Goal: Task Accomplishment & Management: Complete application form

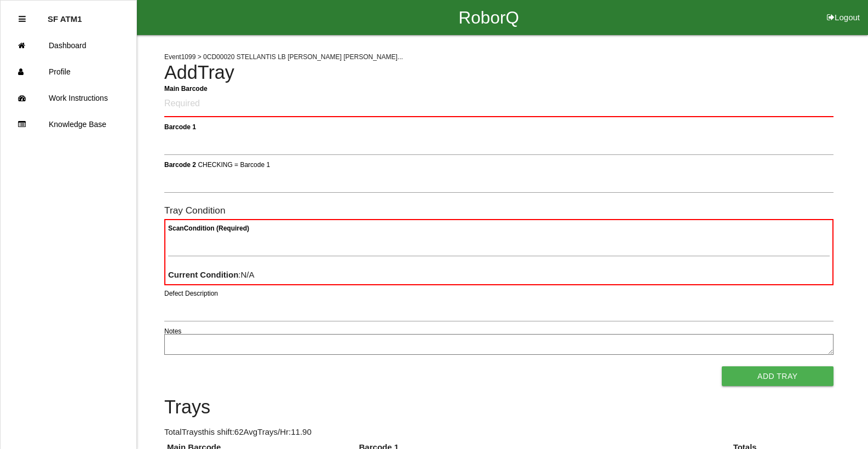
click at [793, 34] on div "RoborQ Logout" at bounding box center [489, 17] width 759 height 35
click at [401, 104] on Barcode "Main Barcode" at bounding box center [499, 104] width 670 height 26
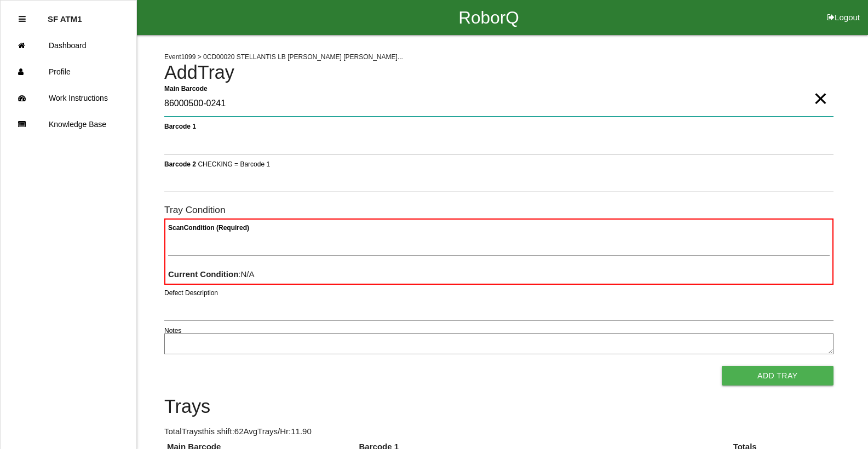
type Barcode "86000500-0241"
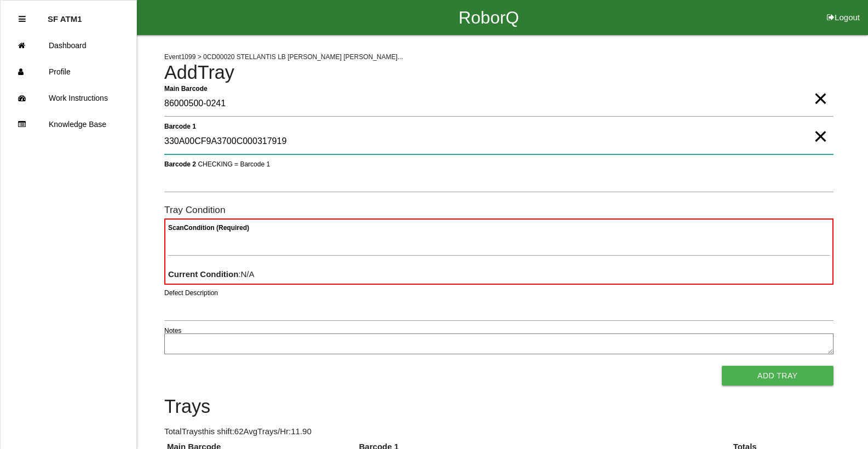
type 1 "330A00CF9A3700C000317919"
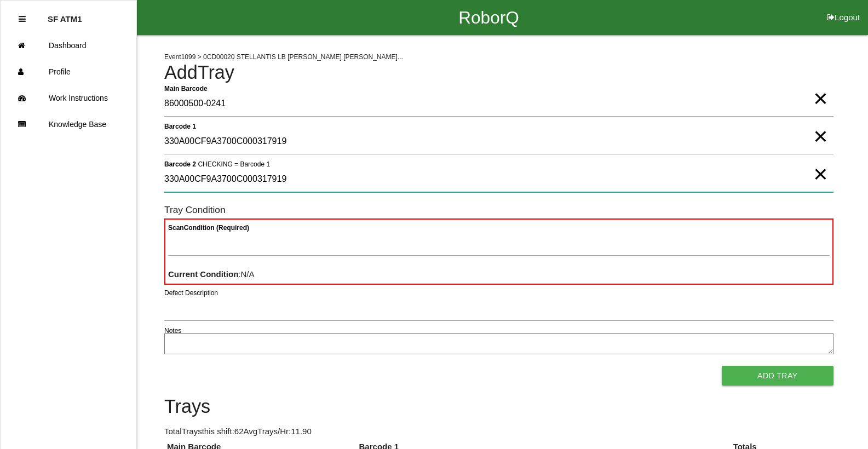
type 2 "330A00CF9A3700C000317919"
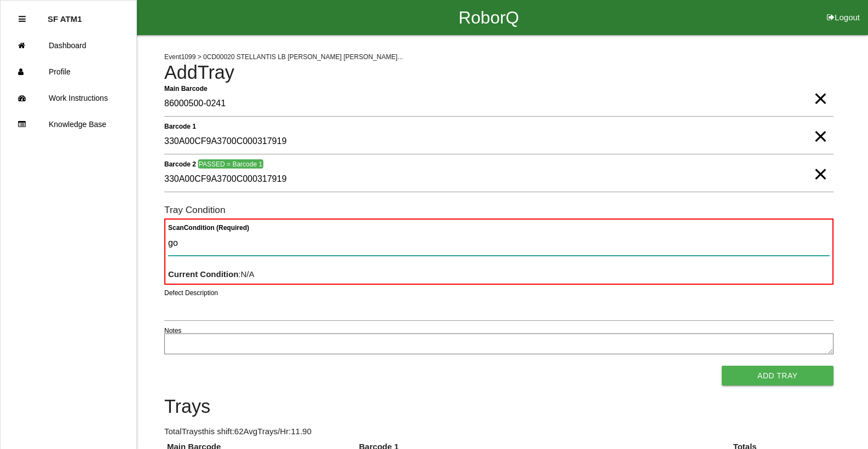
type Condition "goo"
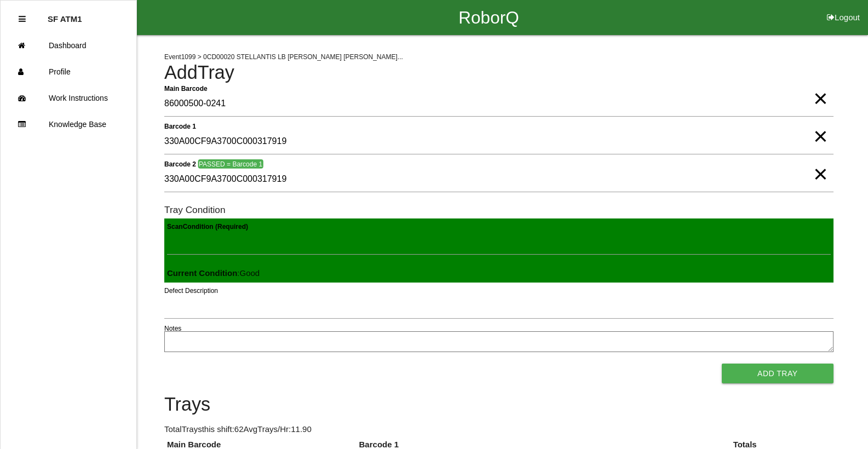
click at [722, 364] on button "Add Tray" at bounding box center [778, 374] width 112 height 20
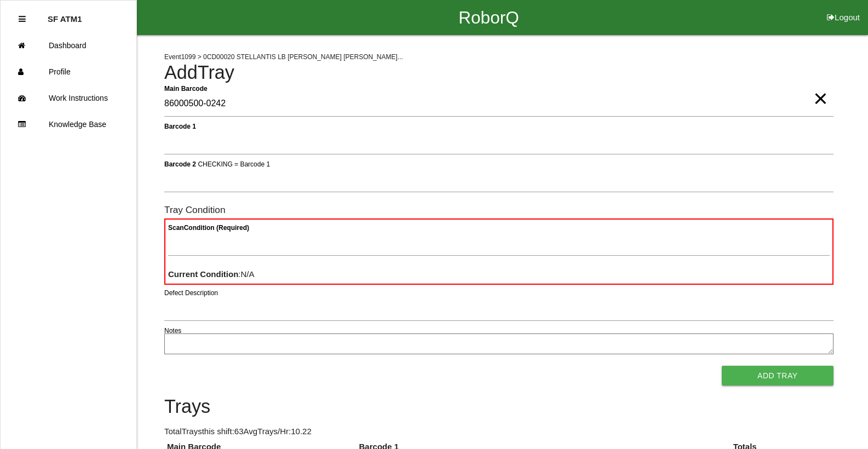
type Barcode "86000500-0242"
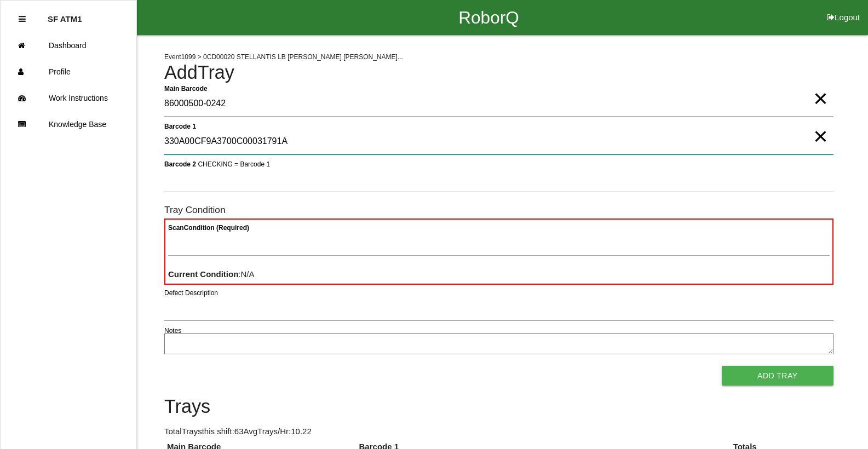
type 1 "330A00CF9A3700C00031791A"
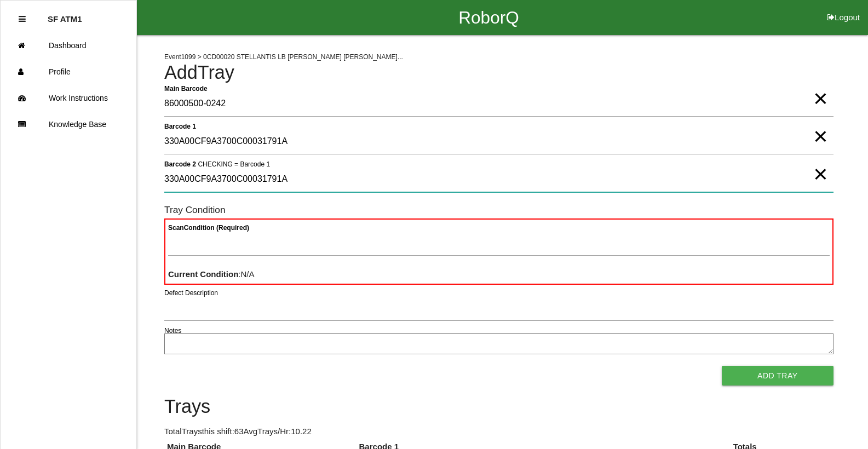
type 2 "330A00CF9A3700C00031791A"
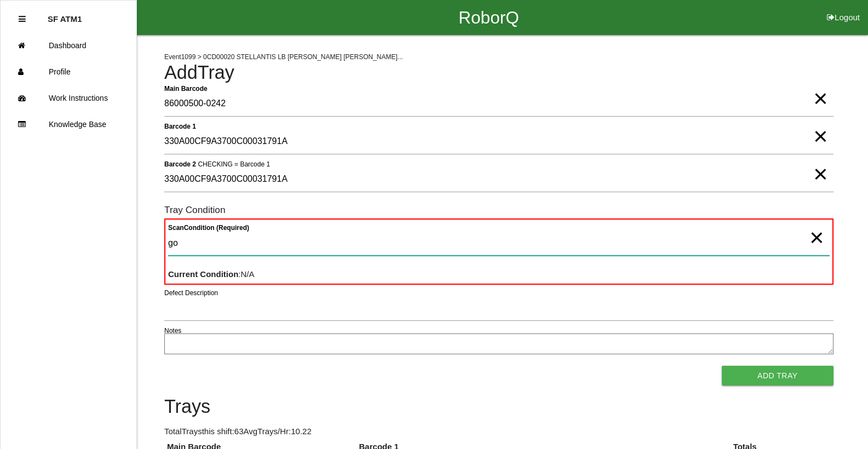
type Condition "goo"
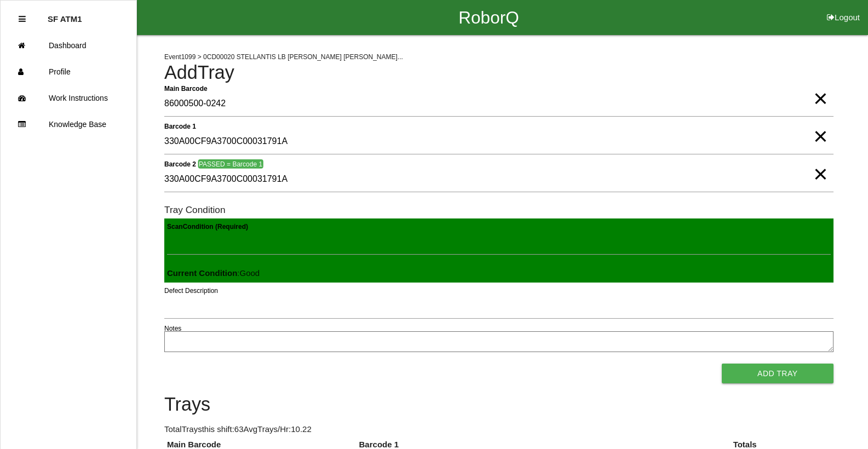
click at [722, 364] on button "Add Tray" at bounding box center [778, 374] width 112 height 20
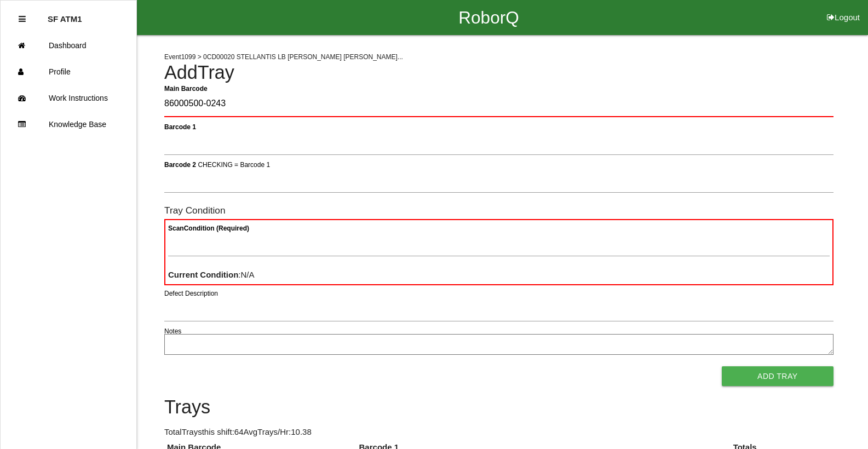
type Barcode "86000500-0243"
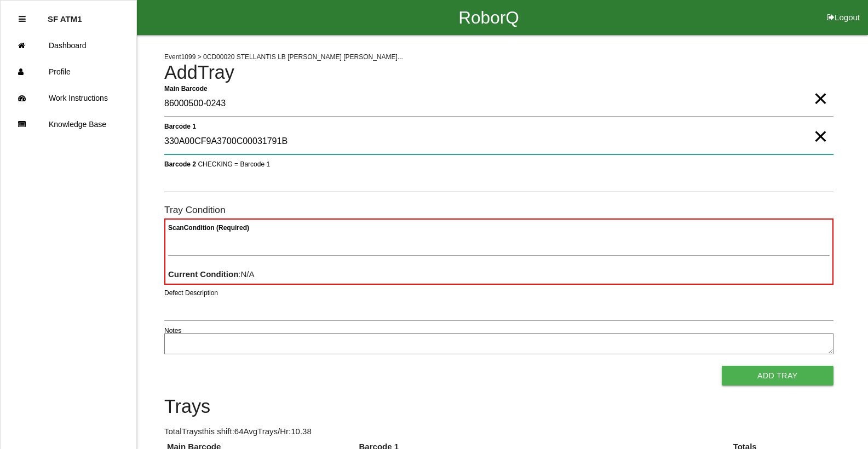
type 1 "330A00CF9A3700C00031791B"
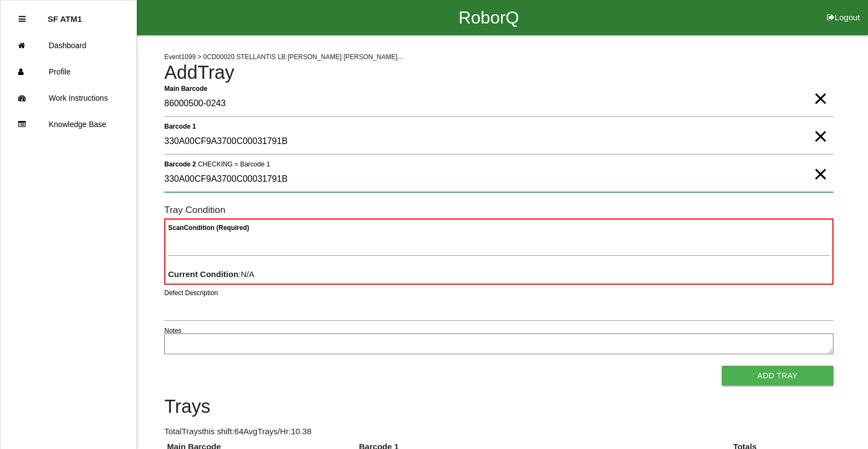
type 2 "330A00CF9A3700C00031791B"
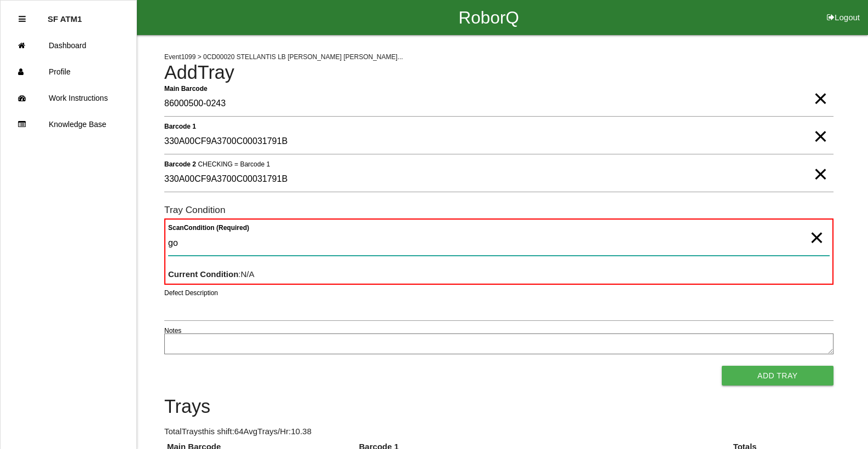
type Condition "goo"
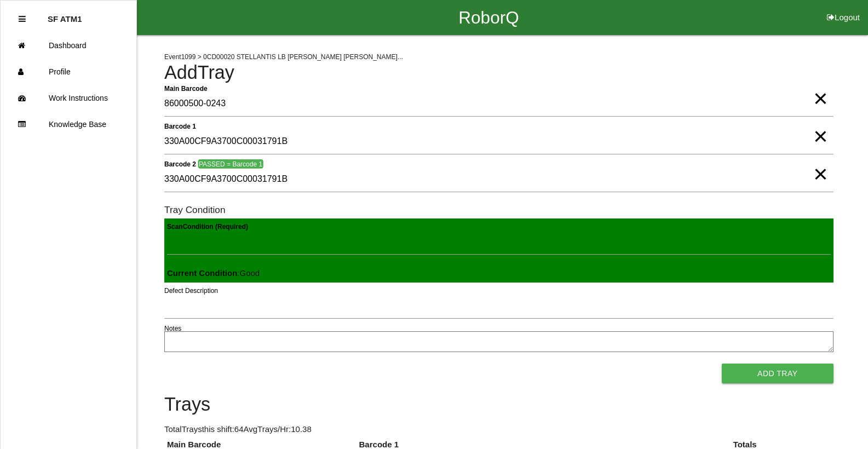
click at [722, 364] on button "Add Tray" at bounding box center [778, 374] width 112 height 20
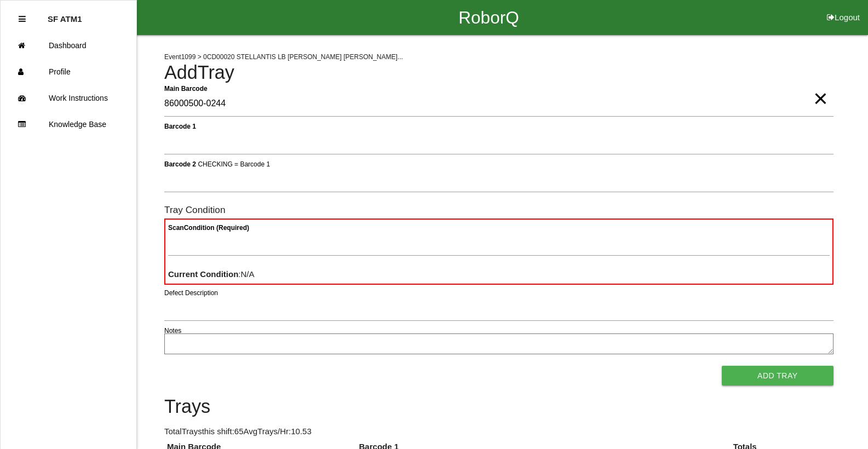
type Barcode "86000500-0244"
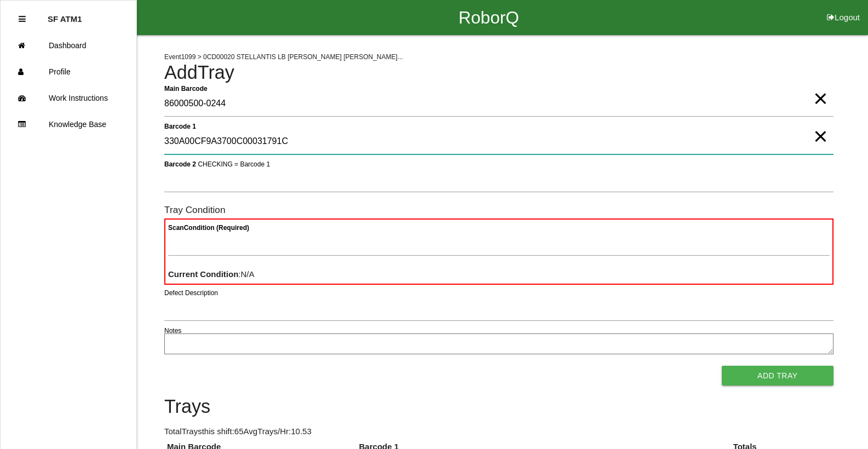
type 1 "330A00CF9A3700C00031791C"
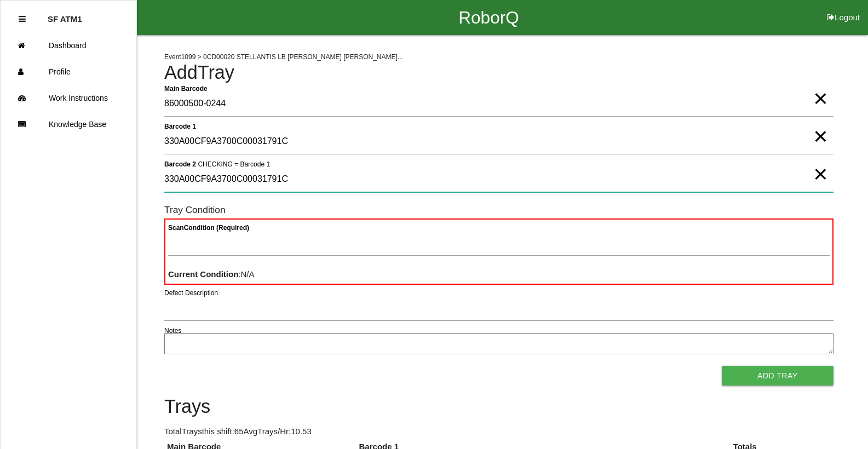
type 2 "330A00CF9A3700C00031791C"
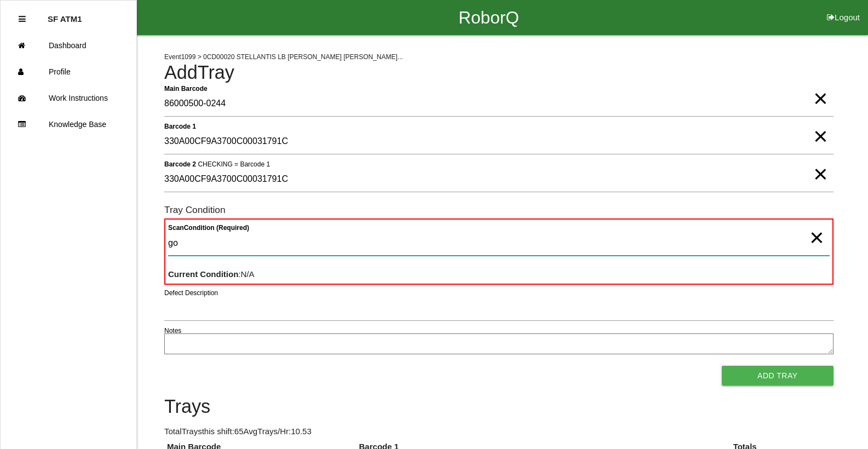
type Condition "goo"
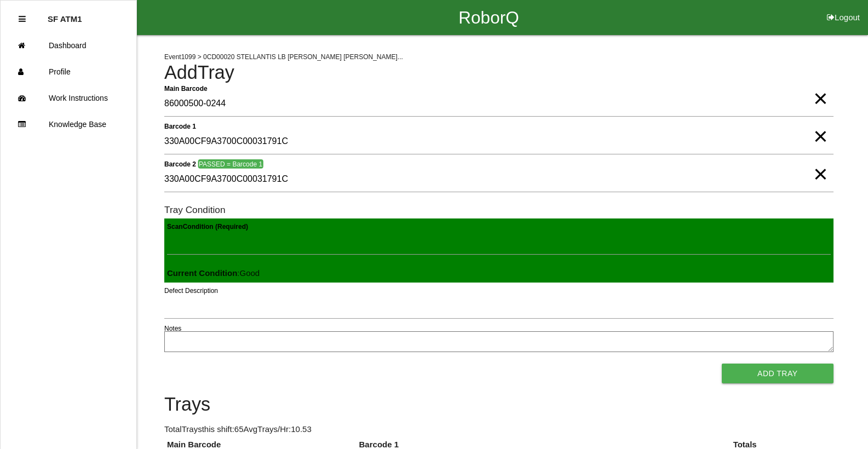
click at [722, 364] on button "Add Tray" at bounding box center [778, 374] width 112 height 20
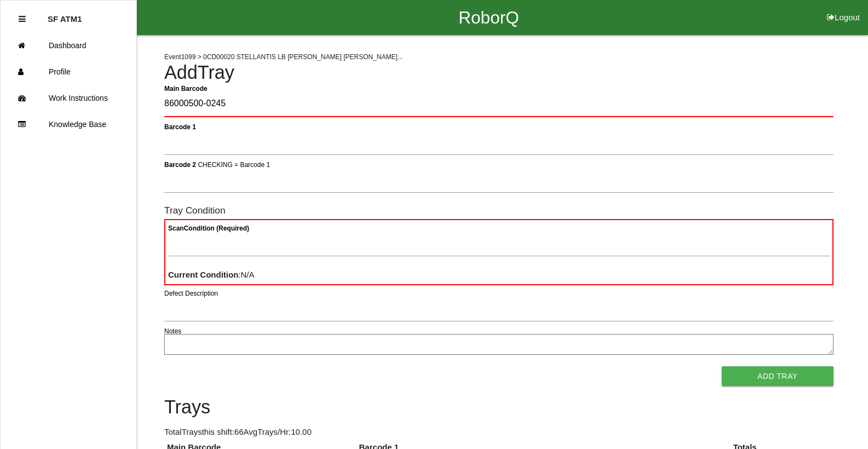
type Barcode "86000500-0245"
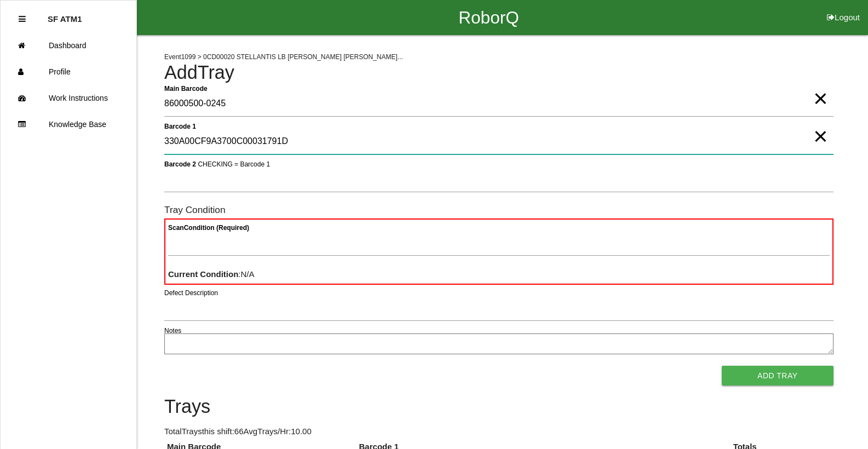
type 1 "330A00CF9A3700C00031791D"
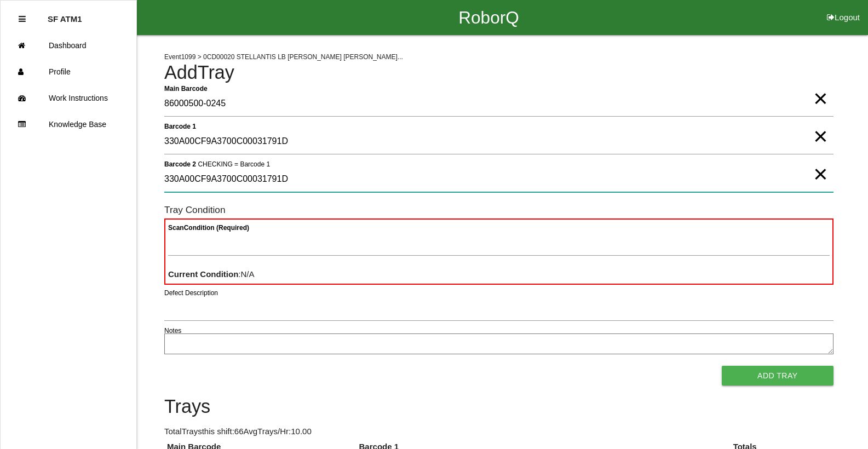
type 2 "330A00CF9A3700C00031791D"
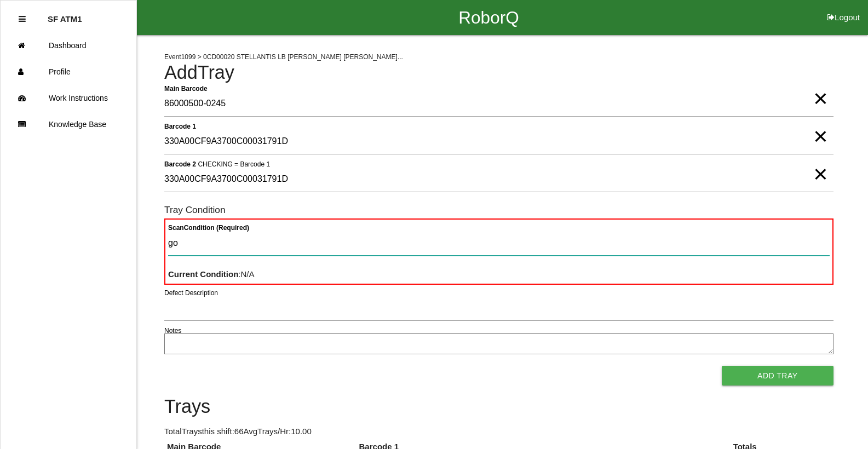
type Condition "goo"
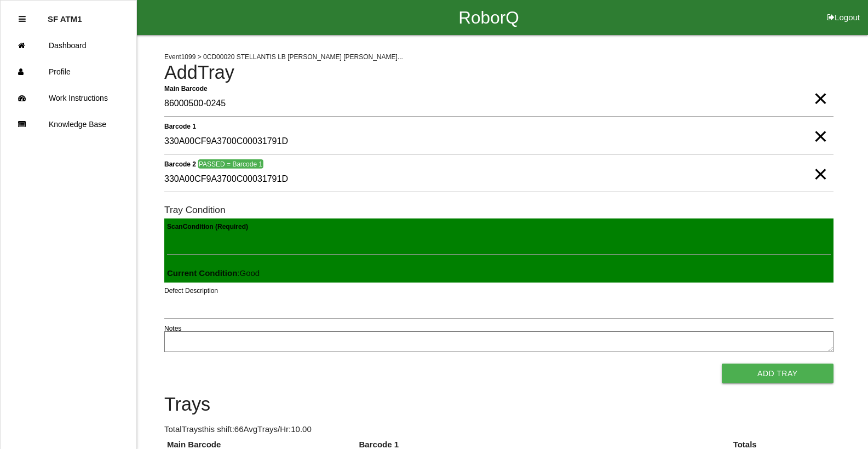
click at [722, 364] on button "Add Tray" at bounding box center [778, 374] width 112 height 20
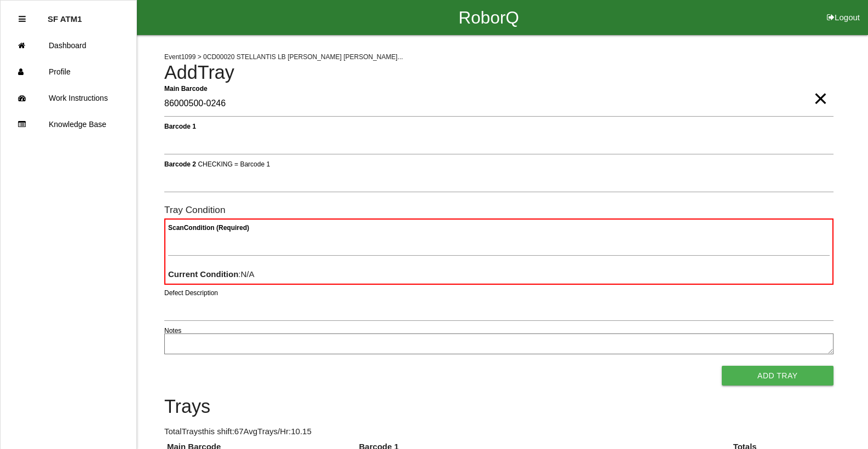
type Barcode "86000500-0246"
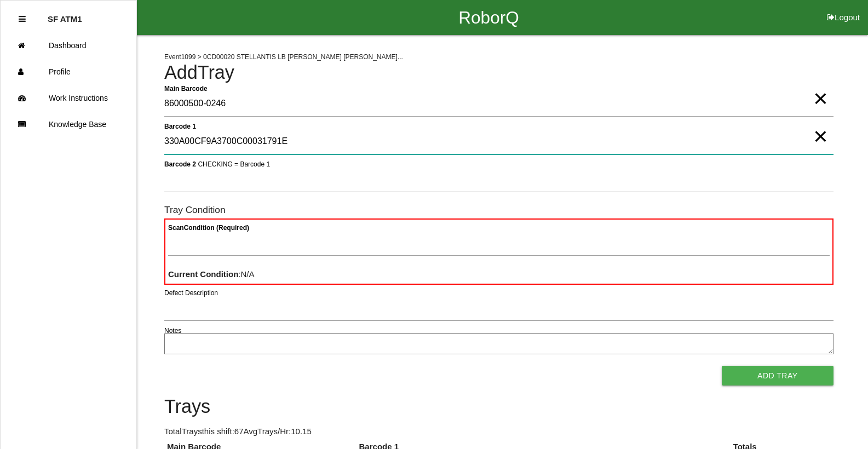
type 1 "330A00CF9A3700C00031791E"
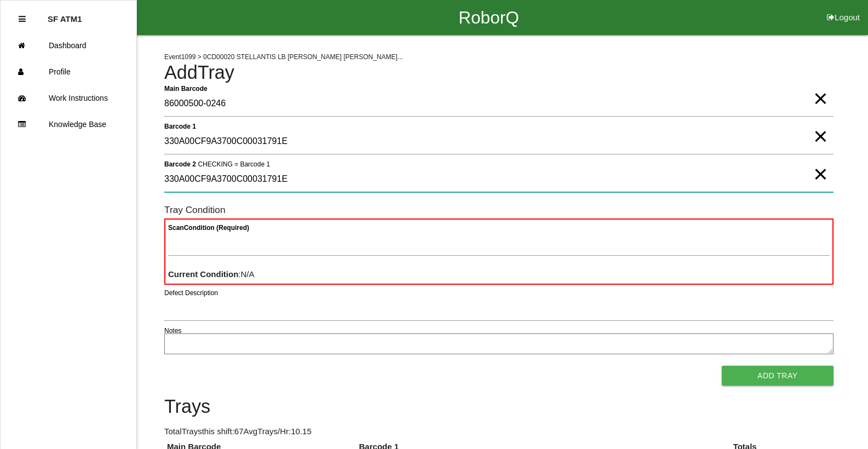
type 2 "330A00CF9A3700C00031791E"
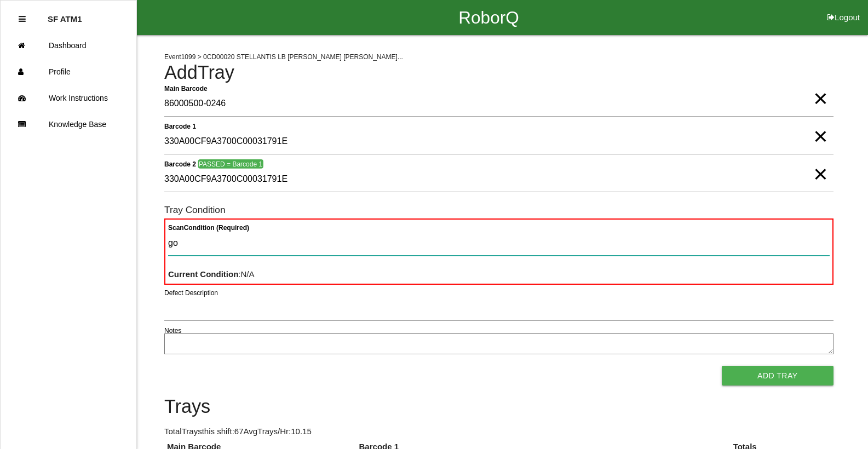
type Condition "goo"
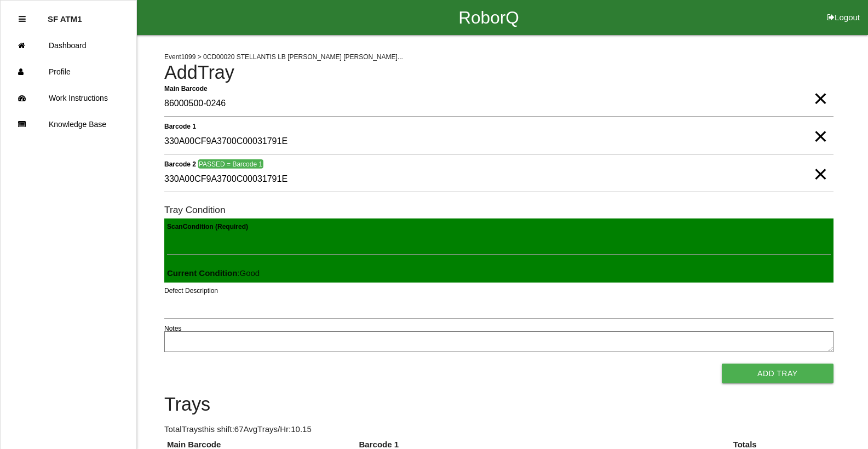
click at [722, 364] on button "Add Tray" at bounding box center [778, 374] width 112 height 20
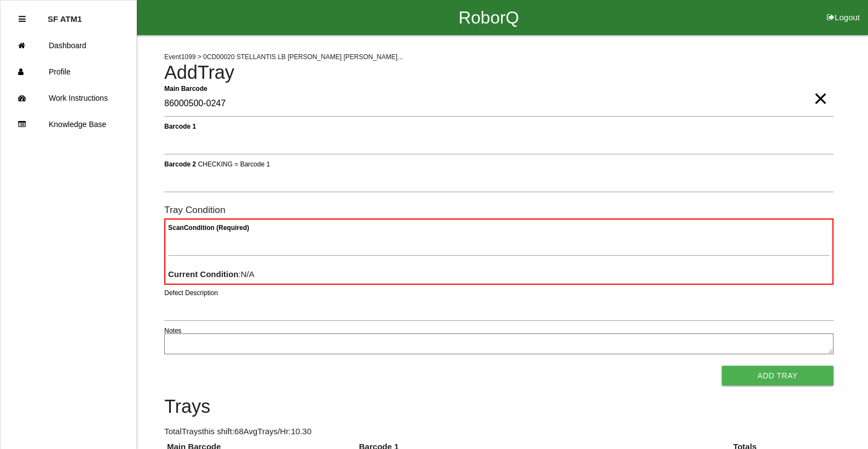
type Barcode "86000500-0247"
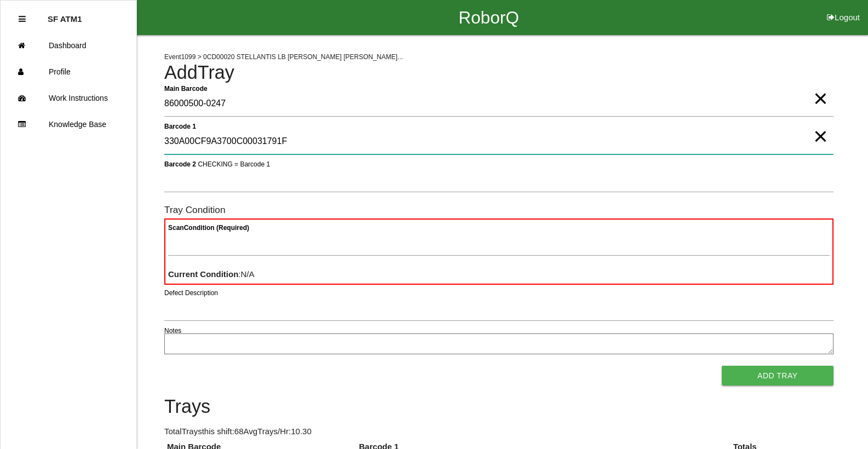
type 1 "330A00CF9A3700C00031791F"
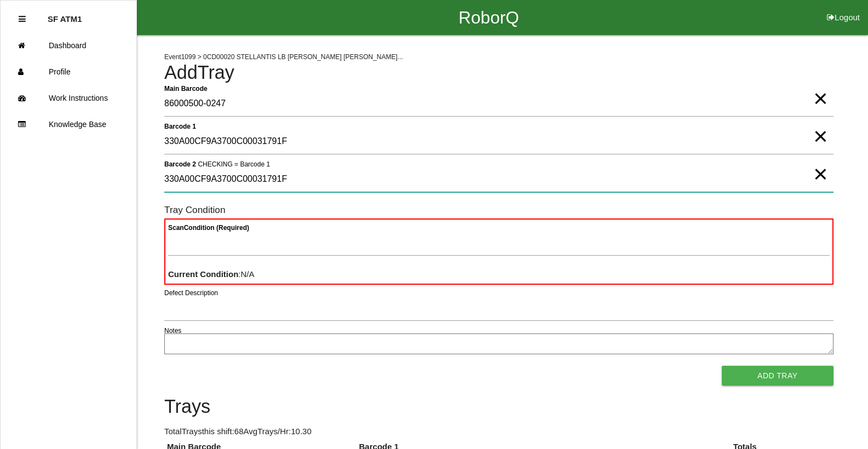
type 2 "330A00CF9A3700C00031791F"
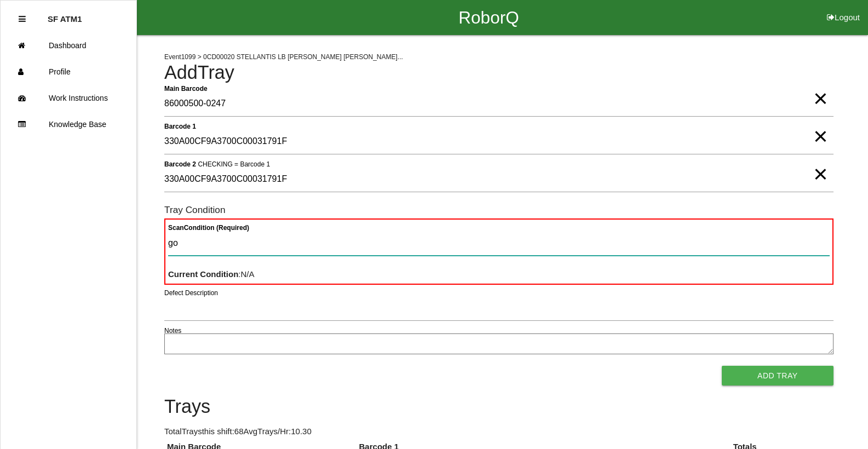
type Condition "goo"
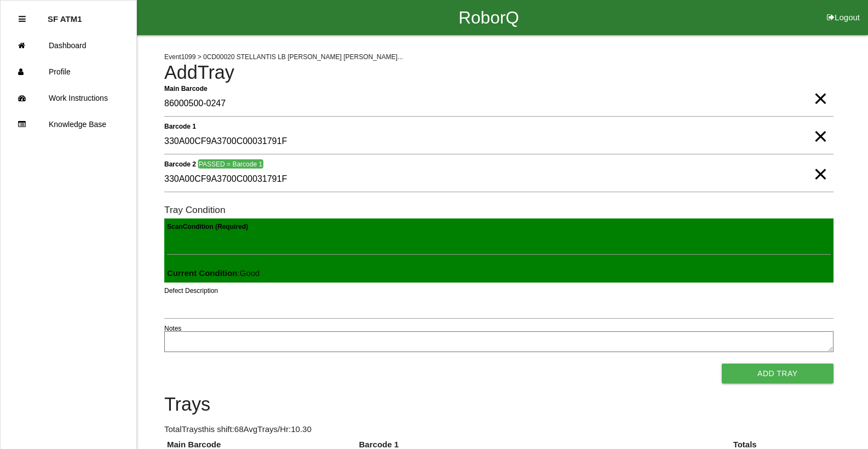
click at [722, 364] on button "Add Tray" at bounding box center [778, 374] width 112 height 20
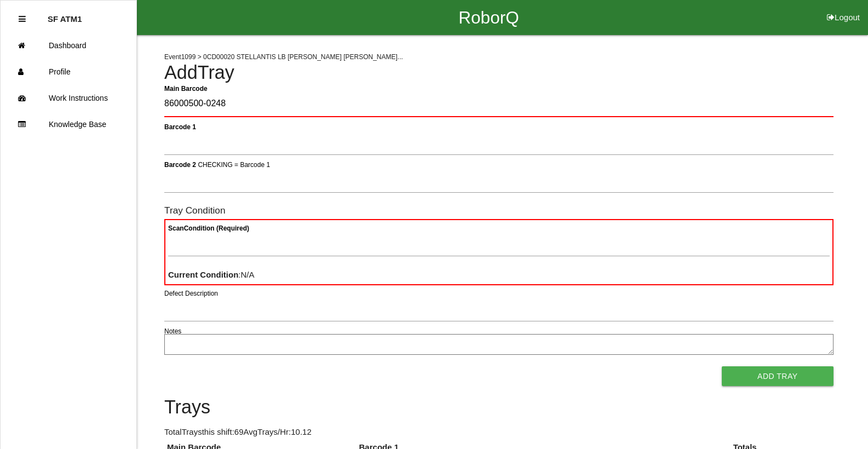
type Barcode "86000500-0248"
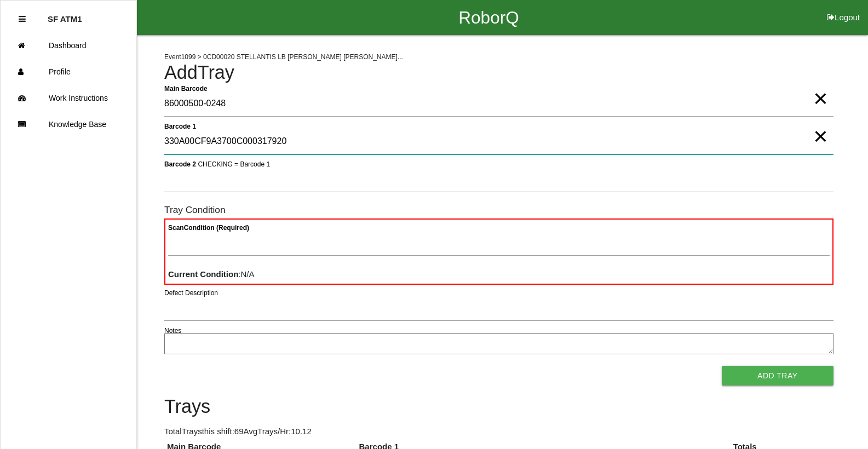
type 1 "330A00CF9A3700C000317920"
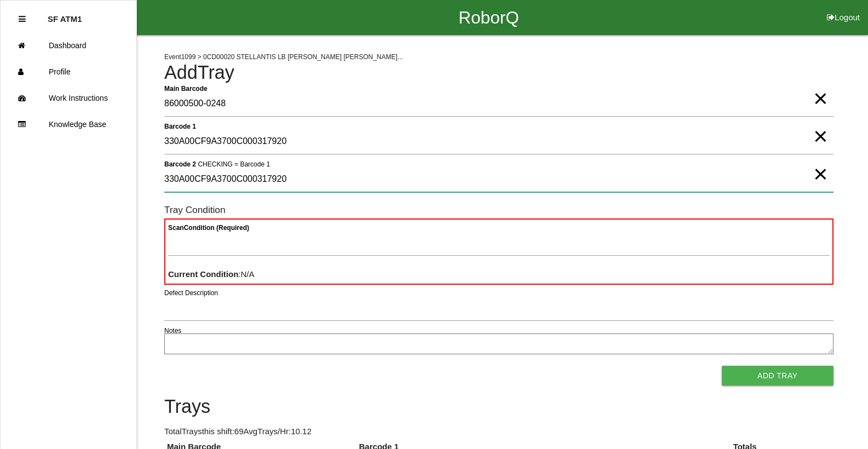
type 2 "330A00CF9A3700C000317920"
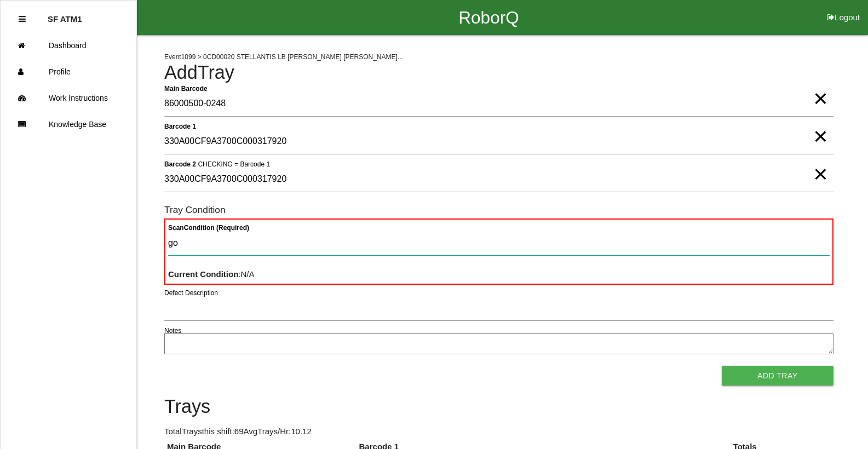
type Condition "goo"
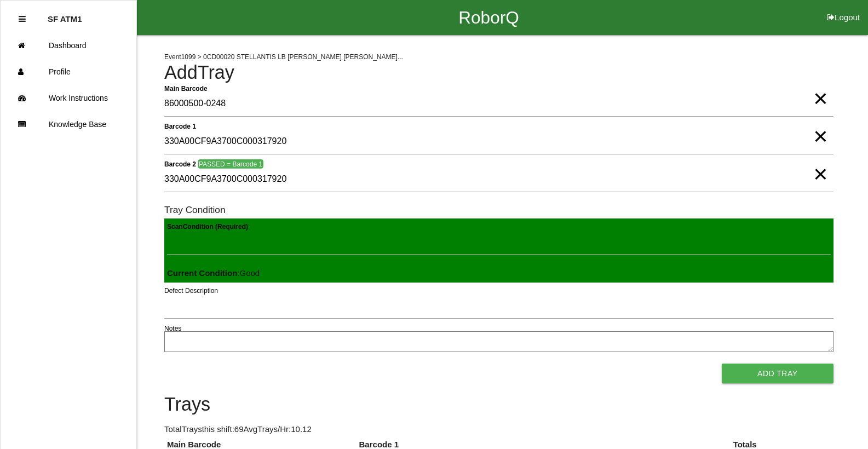
click at [722, 364] on button "Add Tray" at bounding box center [778, 374] width 112 height 20
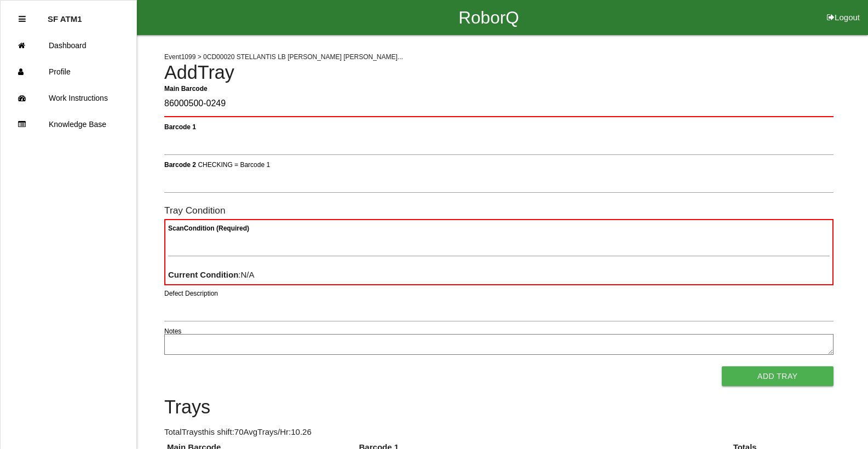
type Barcode "86000500-0249"
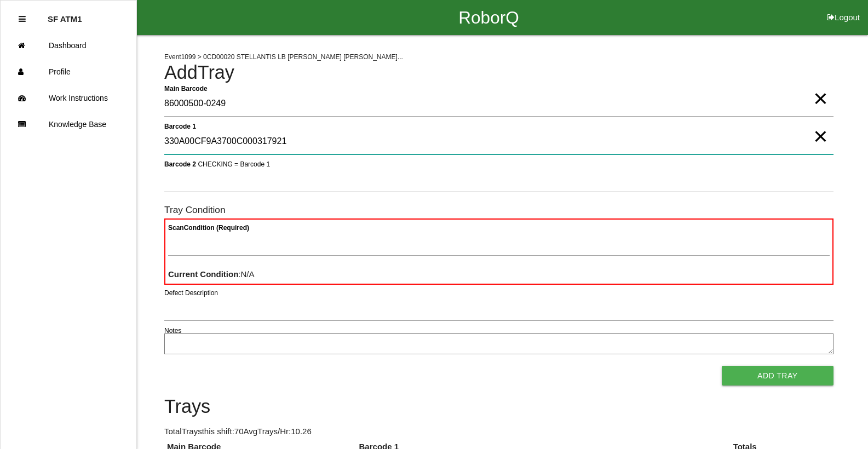
type 1 "330A00CF9A3700C000317921"
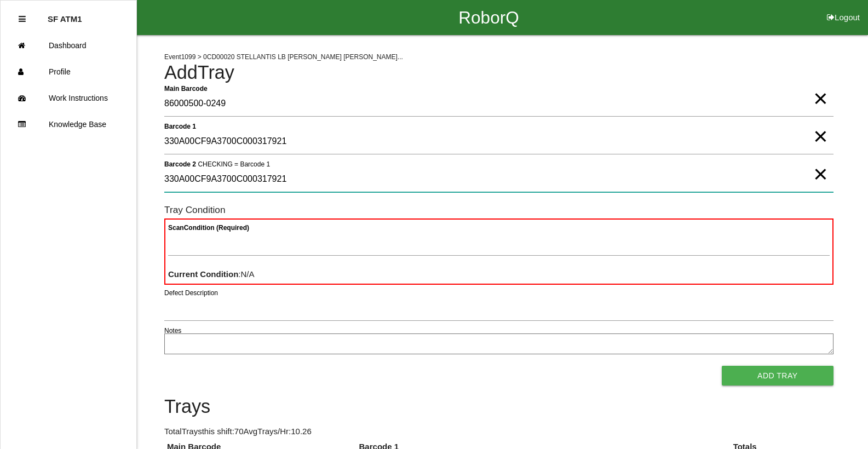
type 2 "330A00CF9A3700C000317921"
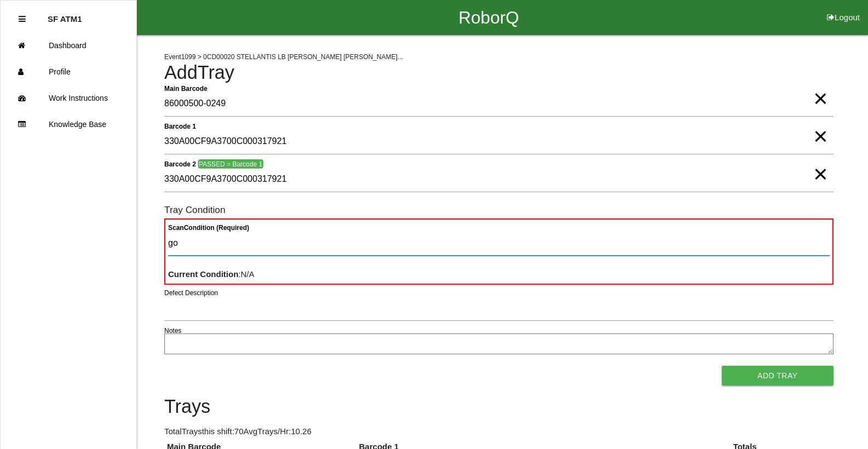
type Condition "goo"
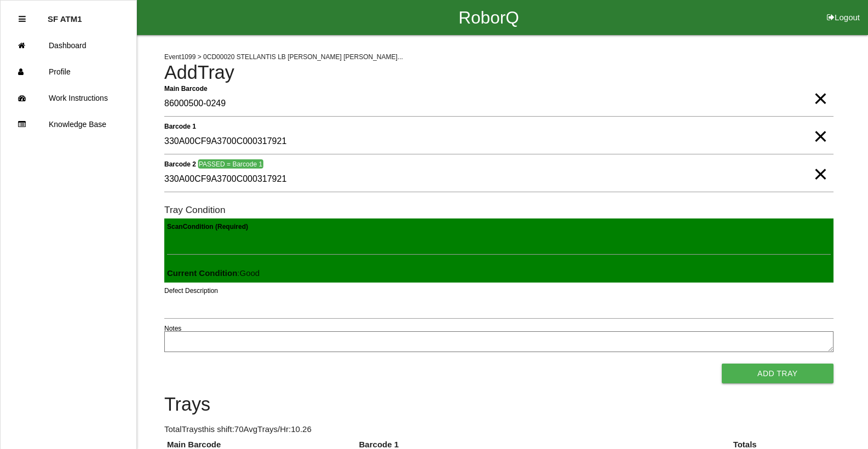
click button "Add Tray" at bounding box center [778, 374] width 112 height 20
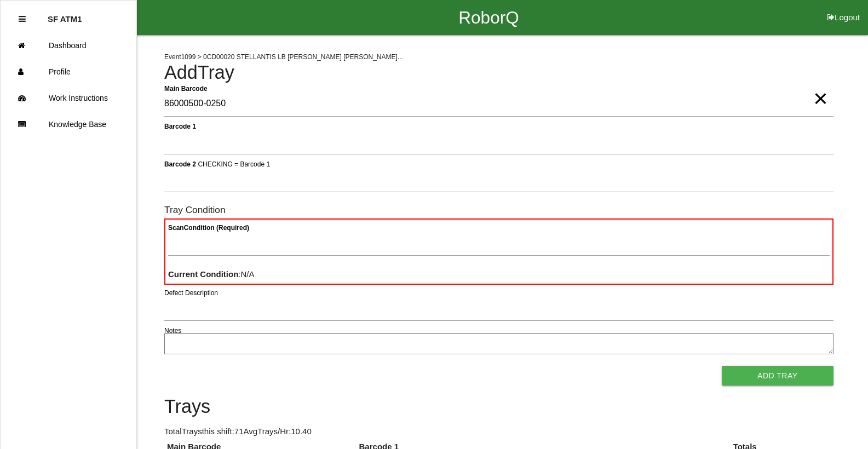
type Barcode "86000500-0250"
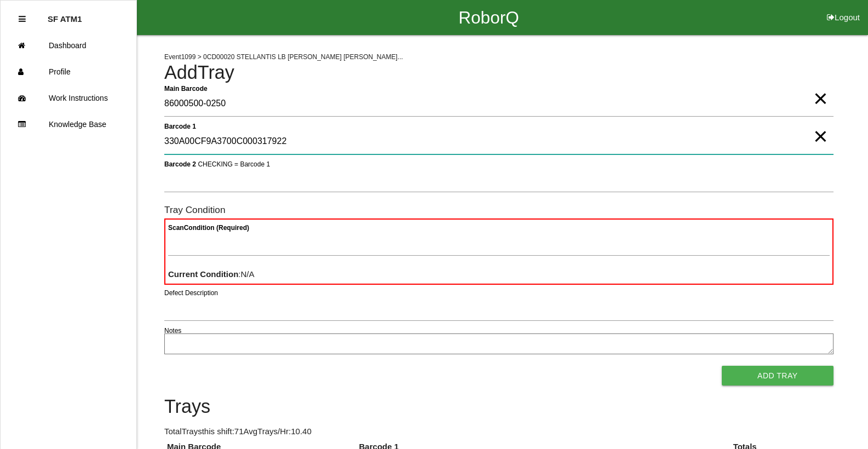
type 1 "330A00CF9A3700C000317922"
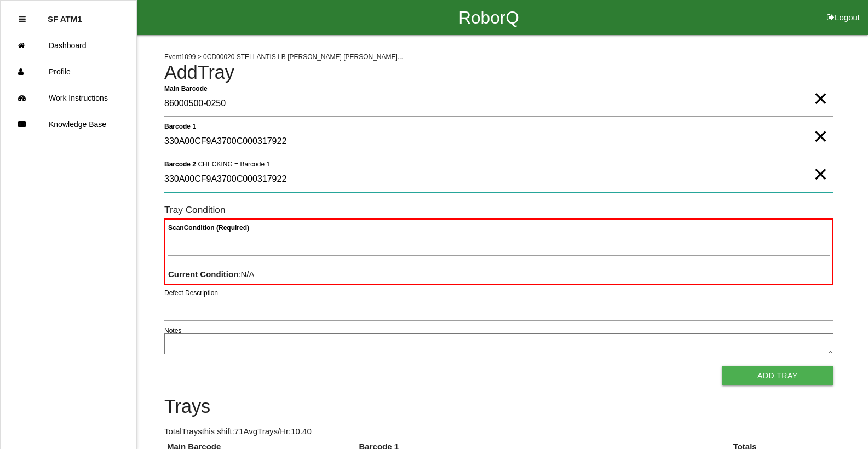
type 2 "330A00CF9A3700C000317922"
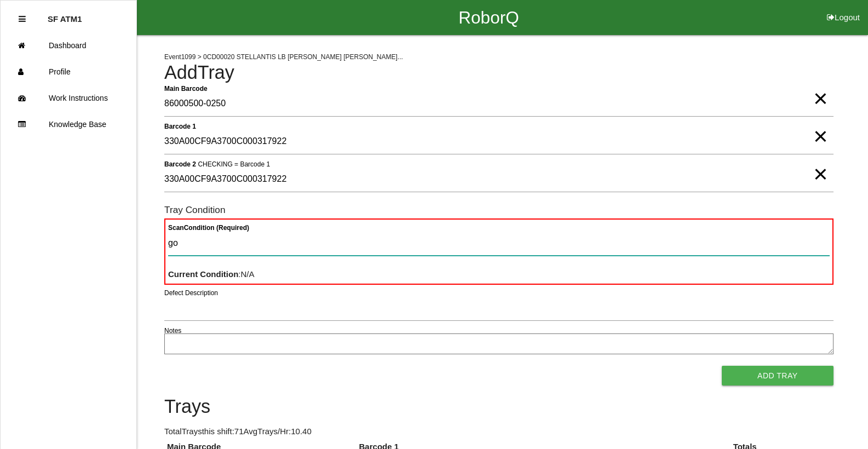
type Condition "goo"
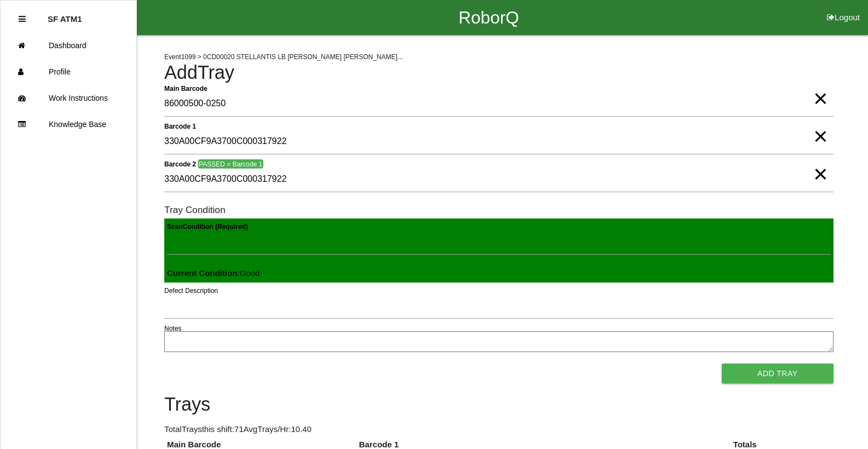
click at [722, 364] on button "Add Tray" at bounding box center [778, 374] width 112 height 20
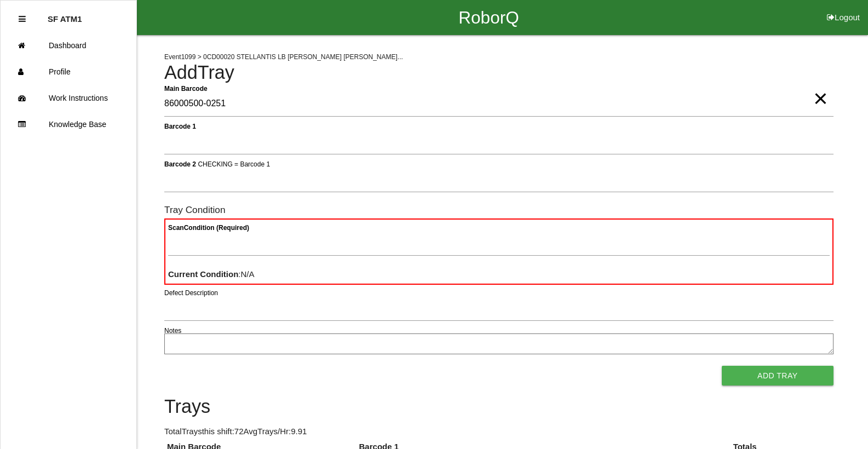
type Barcode "86000500-0251"
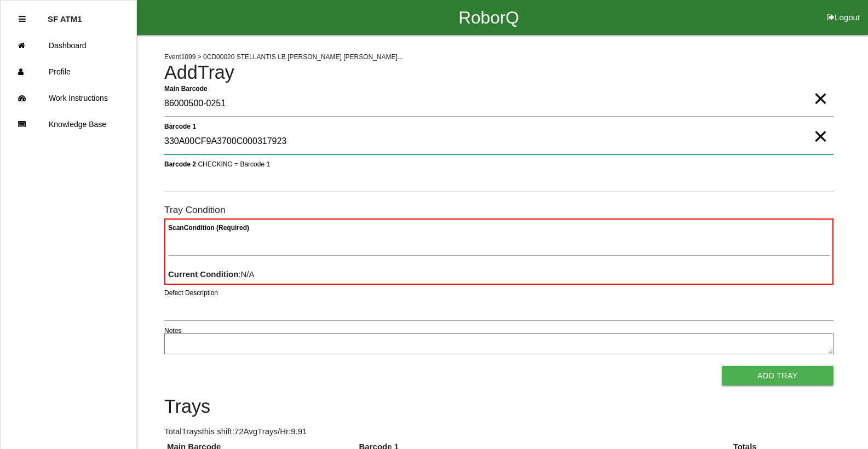
type 1 "330A00CF9A3700C000317923"
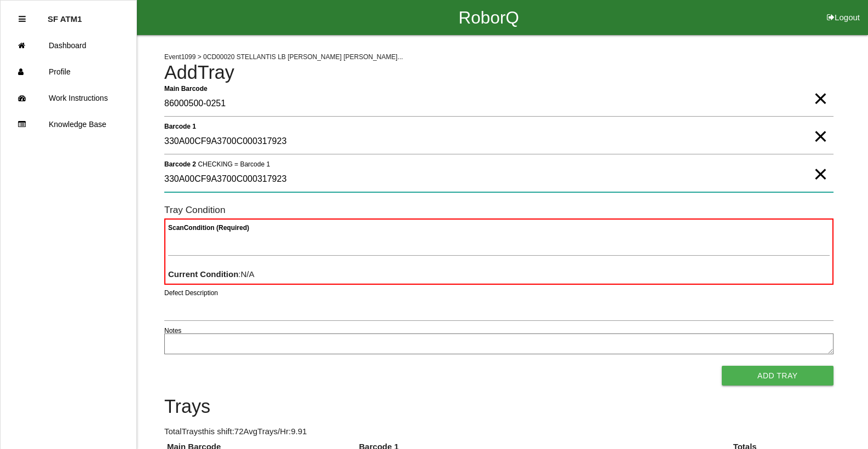
type 2 "330A00CF9A3700C000317923"
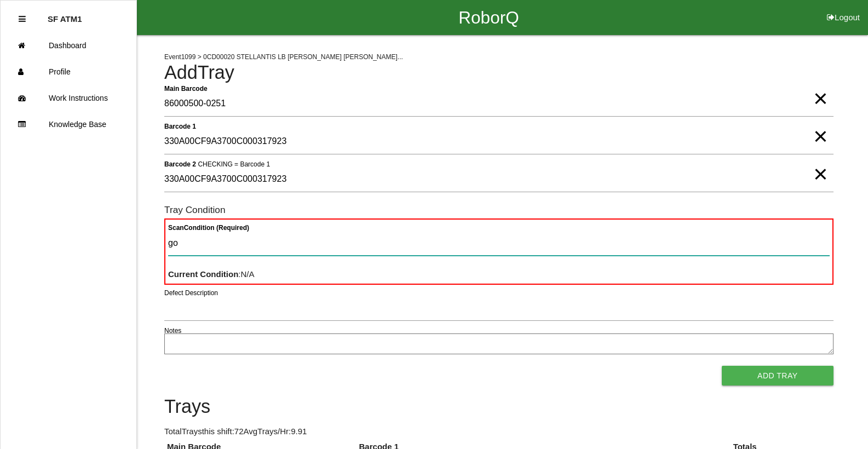
type Condition "goo"
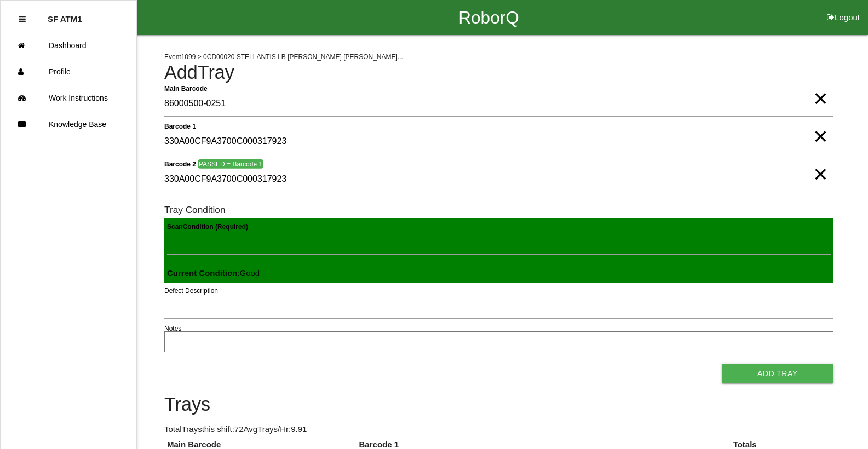
click at [722, 364] on button "Add Tray" at bounding box center [778, 374] width 112 height 20
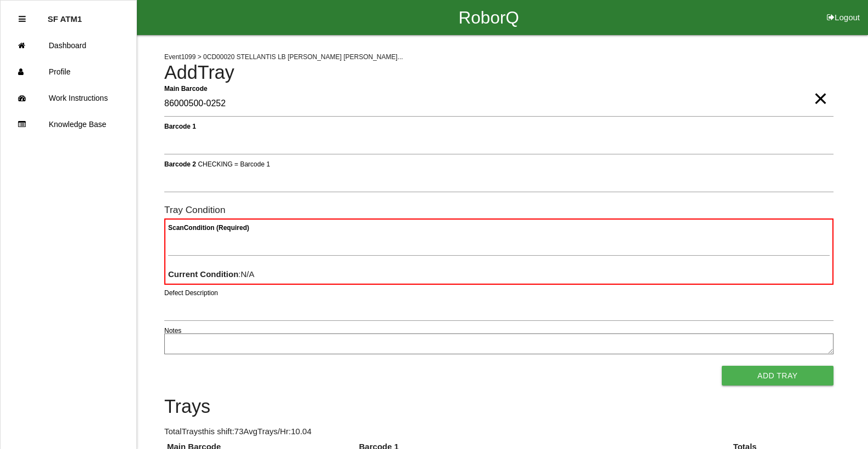
type Barcode "86000500-0252"
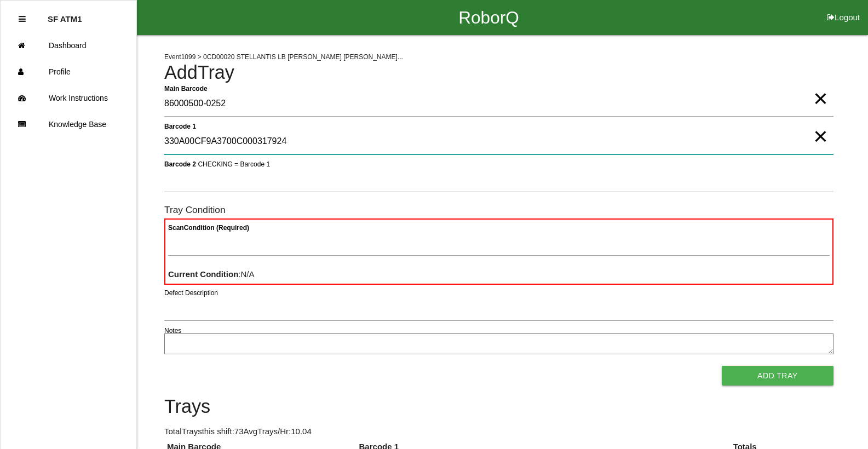
type 1 "330A00CF9A3700C000317924"
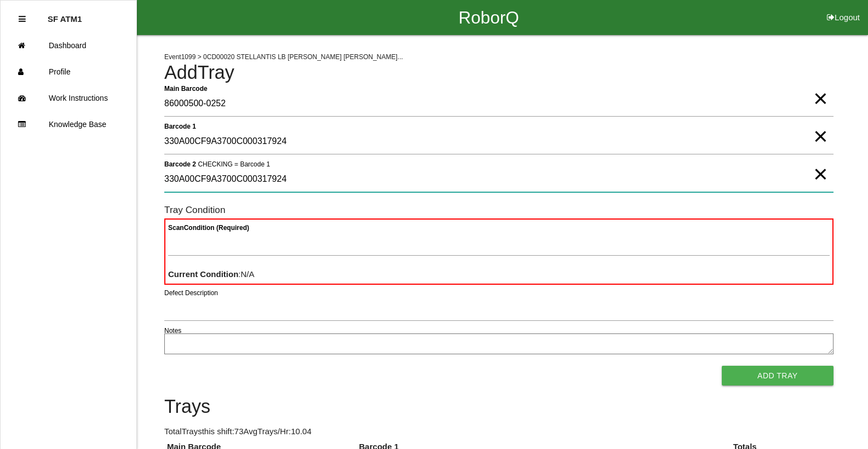
type 2 "330A00CF9A3700C000317924"
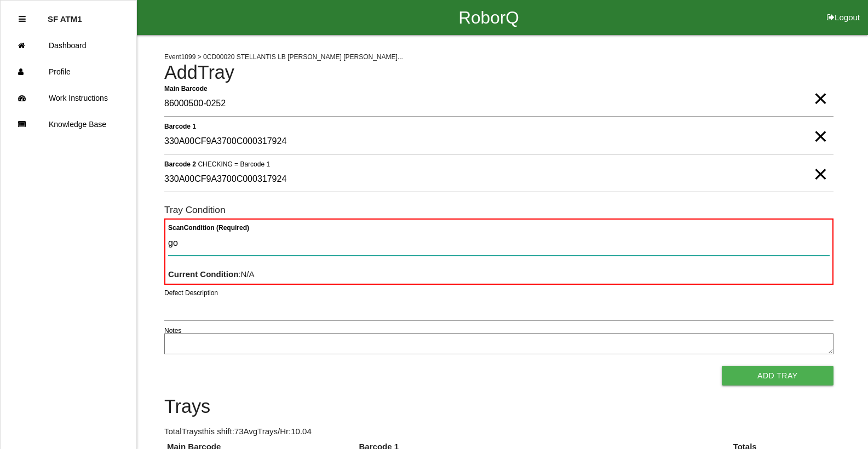
type Condition "goo"
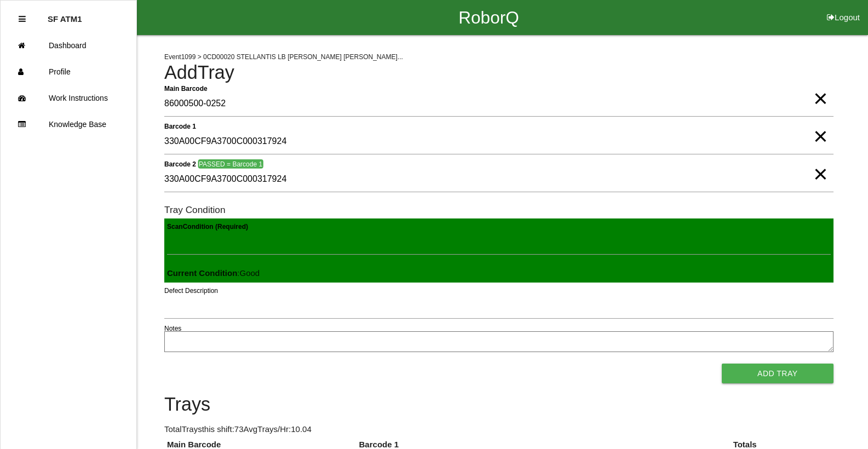
click at [722, 364] on button "Add Tray" at bounding box center [778, 374] width 112 height 20
